Goal: Feedback & Contribution: Leave review/rating

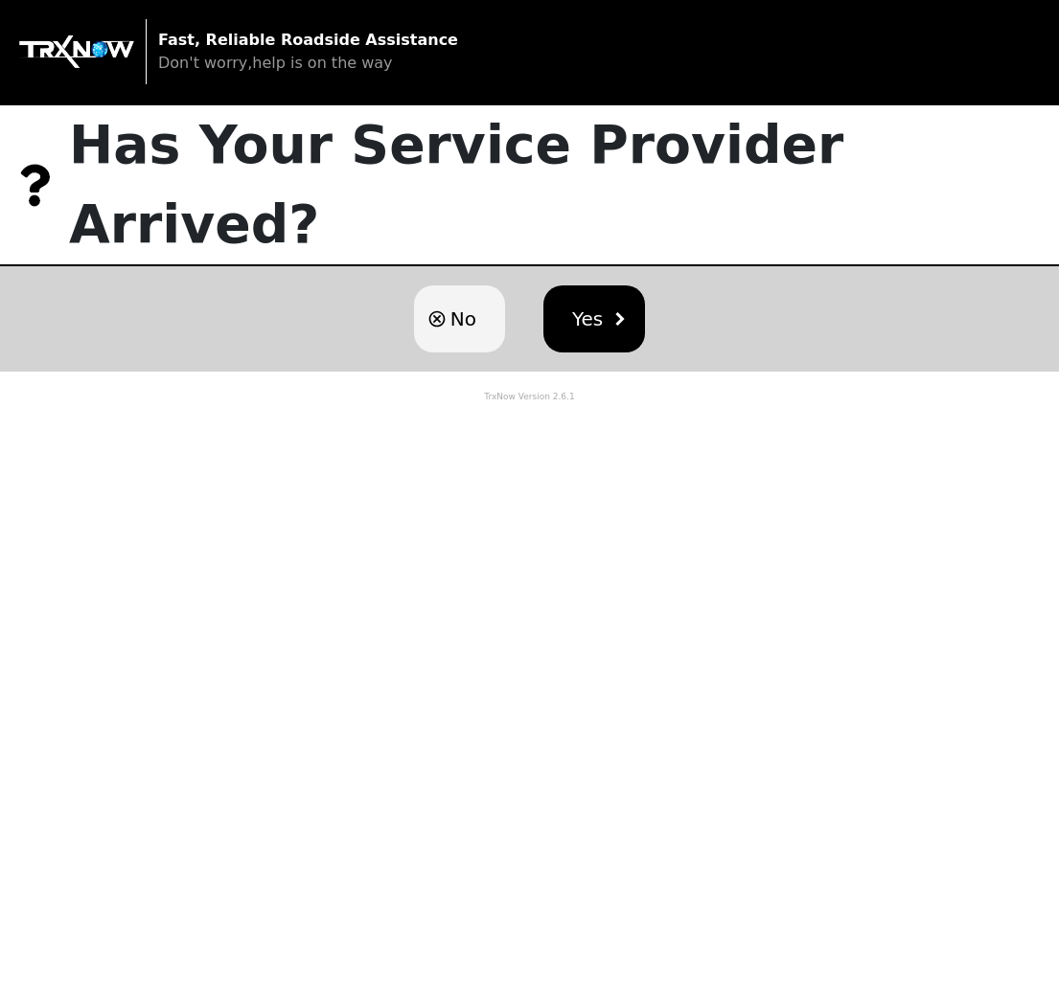
click at [617, 285] on button "Yes" at bounding box center [594, 318] width 102 height 67
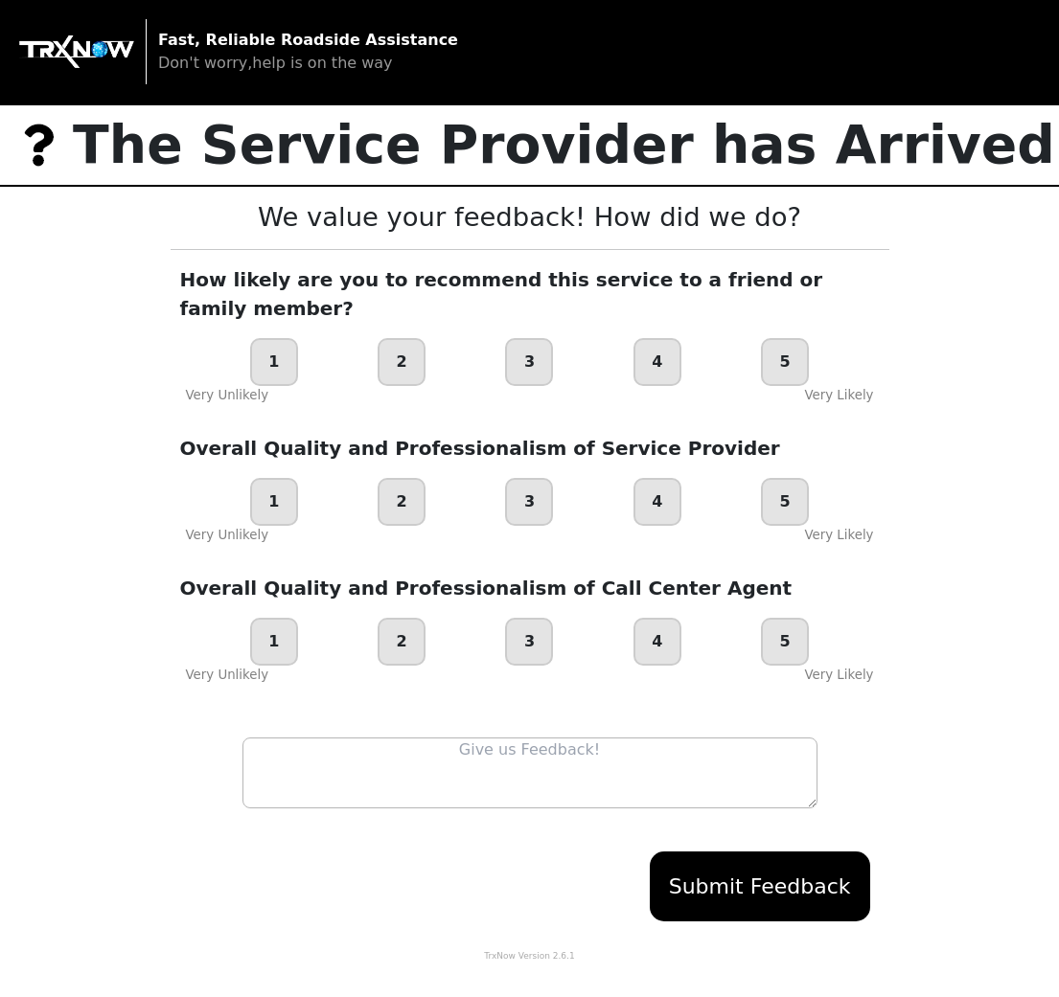
click at [795, 338] on div "5" at bounding box center [785, 362] width 48 height 48
click at [783, 478] on div "5" at bounding box center [785, 502] width 48 height 48
click at [787, 618] on div "5" at bounding box center [785, 642] width 48 height 48
click at [775, 857] on button "Submit Feedback" at bounding box center [759, 887] width 220 height 70
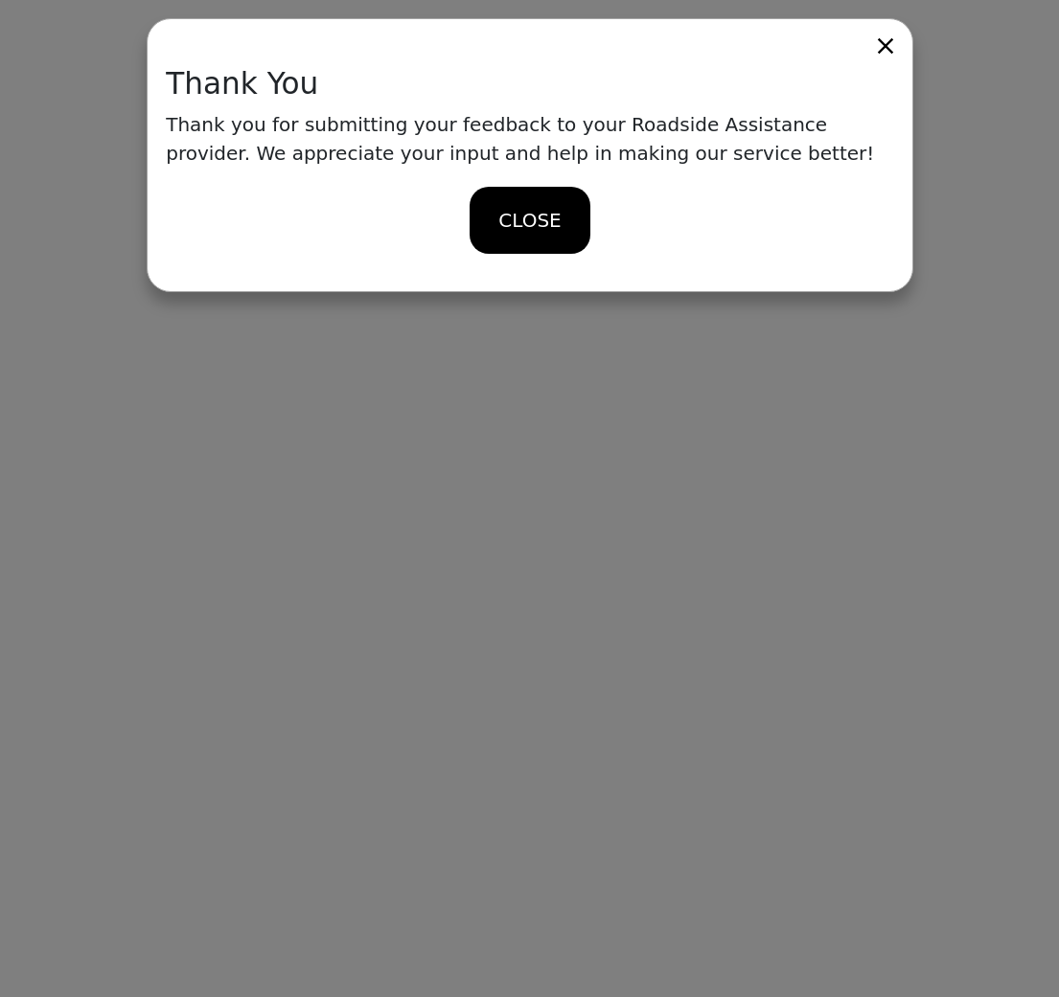
click at [547, 212] on span "CLOSE" at bounding box center [529, 220] width 62 height 29
